Goal: Communication & Community: Answer question/provide support

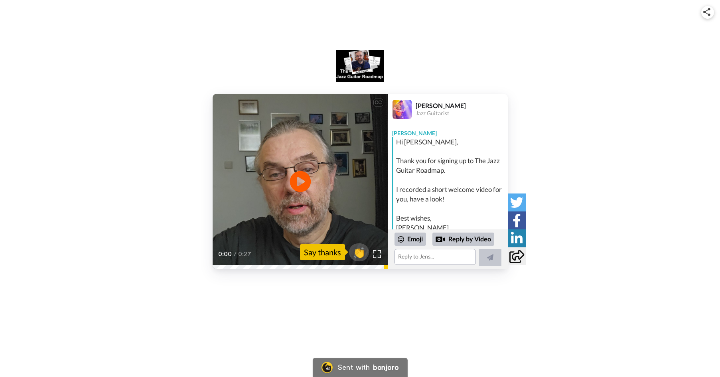
click at [300, 178] on icon "Play/Pause" at bounding box center [300, 181] width 21 height 38
click at [378, 252] on img at bounding box center [377, 254] width 8 height 8
click at [406, 258] on textarea at bounding box center [435, 257] width 81 height 16
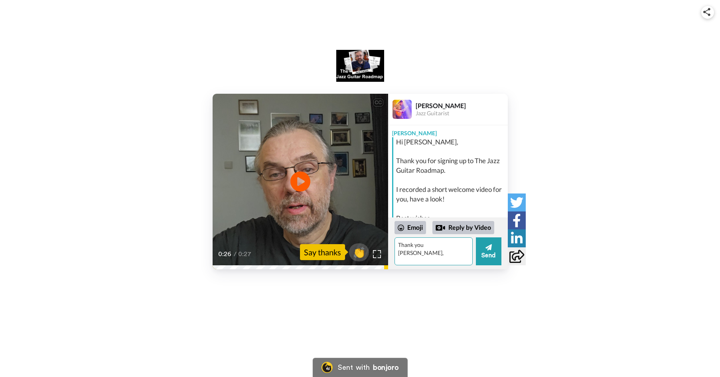
type textarea "Thank you [PERSON_NAME],"
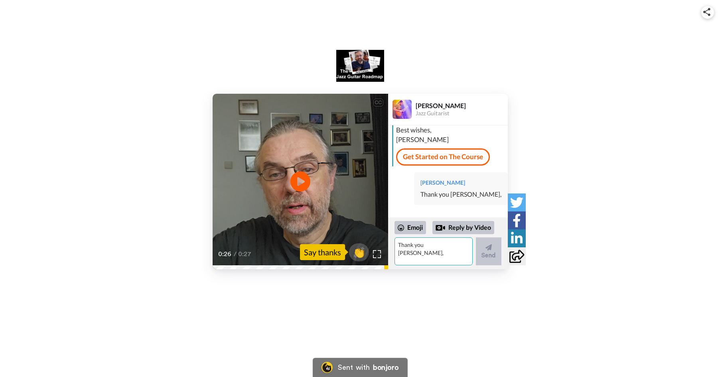
click at [439, 245] on textarea "Thank you [PERSON_NAME]," at bounding box center [434, 251] width 78 height 28
click at [452, 260] on textarea "You have alot of really great jazz info, thank you so much for putting all your…" at bounding box center [434, 251] width 78 height 28
click at [465, 261] on textarea "You have alot of really great jazz info, thank you so much for putting all your…" at bounding box center [434, 251] width 78 height 28
click at [448, 260] on textarea "You have alot of really great jazz info, thank you so much for putting all your…" at bounding box center [434, 251] width 78 height 28
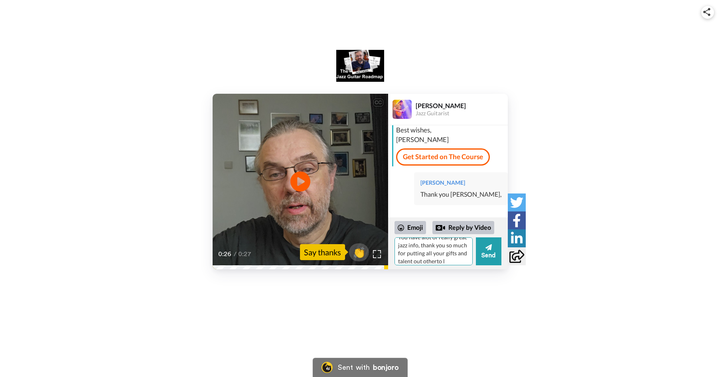
click at [448, 260] on textarea "You have alot of really great jazz info, thank you so much for putting all your…" at bounding box center [434, 251] width 78 height 28
click at [467, 262] on textarea "You have alot of really great jazz info, thank you so much for putting all your…" at bounding box center [434, 251] width 78 height 28
click at [454, 260] on textarea "You have alot of really great jazz info, thank you so much for putting all your…" at bounding box center [434, 251] width 78 height 28
click at [445, 254] on textarea "You have alot of really great jazz info, thank you so much for putting all your…" at bounding box center [434, 251] width 78 height 28
click at [436, 261] on textarea "You have alot of really great jazz info, thank you so much for sharing all your…" at bounding box center [434, 251] width 78 height 28
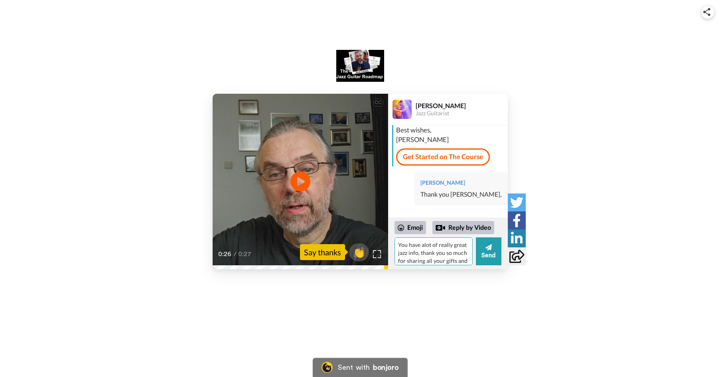
scroll to position [11, 0]
type textarea "You have alot of really great jazz info, thank you so much for sharing all your…"
click at [488, 255] on button "Send" at bounding box center [489, 251] width 26 height 28
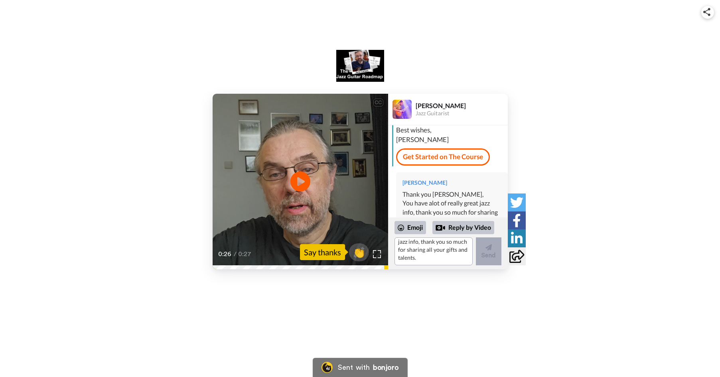
scroll to position [0, 0]
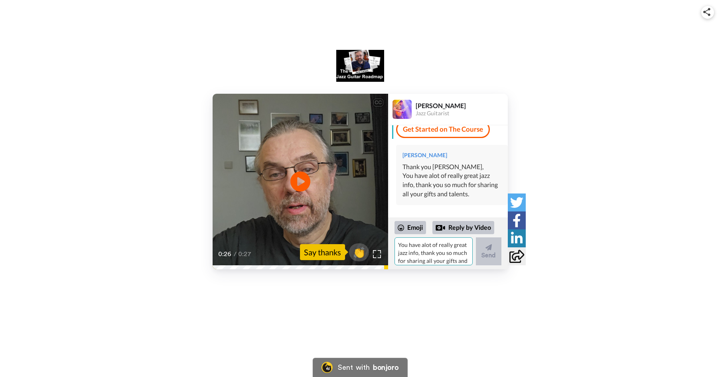
click at [422, 255] on textarea "You have alot of really great jazz info, thank you so much for sharing all your…" at bounding box center [434, 251] width 78 height 28
type textarea "You are an amazing teacher."
click at [490, 258] on button "Send" at bounding box center [489, 251] width 26 height 28
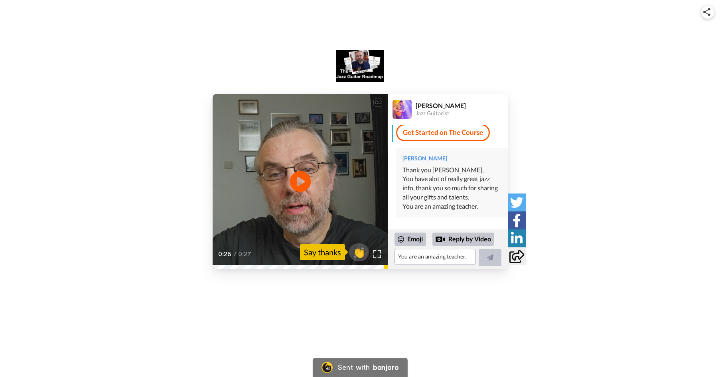
click at [300, 179] on icon "Play/Pause" at bounding box center [300, 181] width 21 height 38
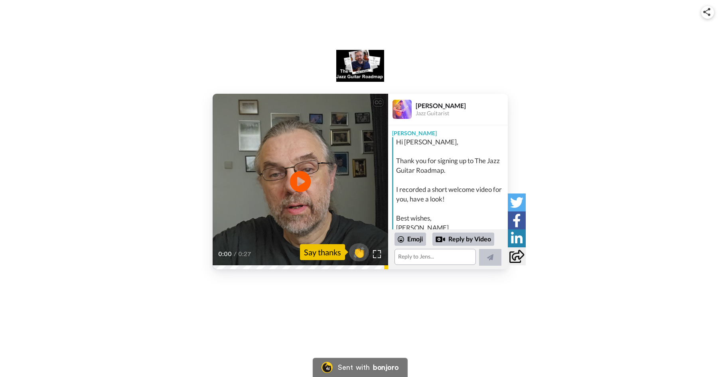
click at [299, 179] on icon "Play/Pause" at bounding box center [300, 181] width 21 height 38
